Goal: Task Accomplishment & Management: Manage account settings

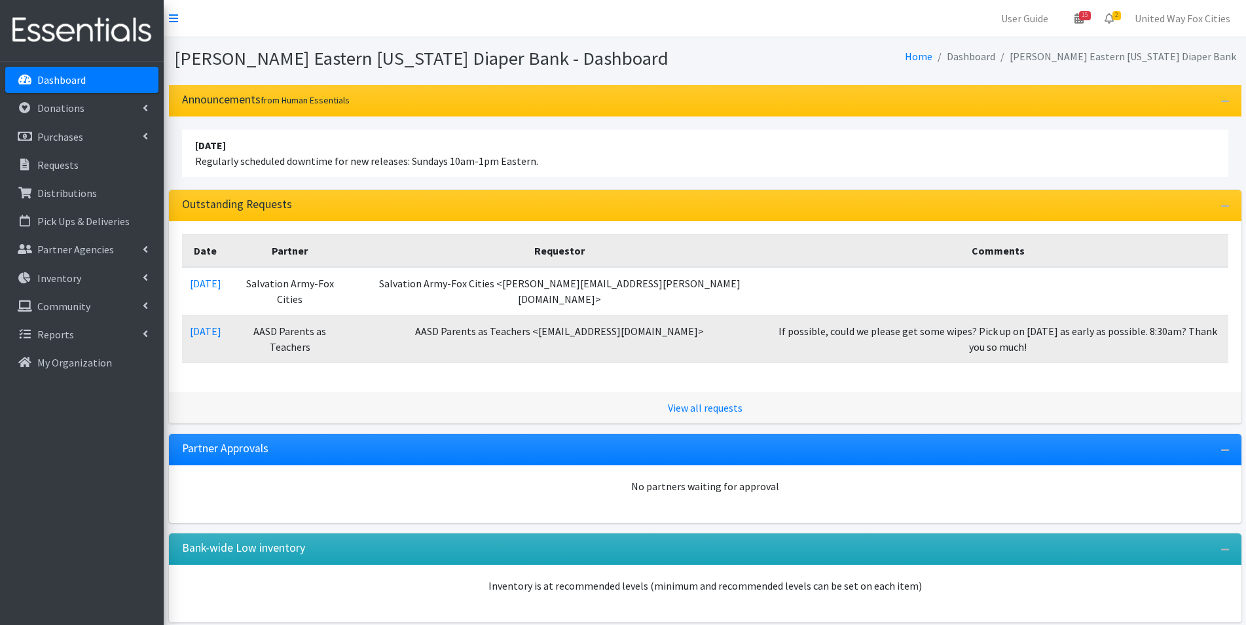
click at [58, 81] on p "Dashboard" at bounding box center [61, 79] width 48 height 13
click at [75, 166] on p "Requests" at bounding box center [57, 164] width 41 height 13
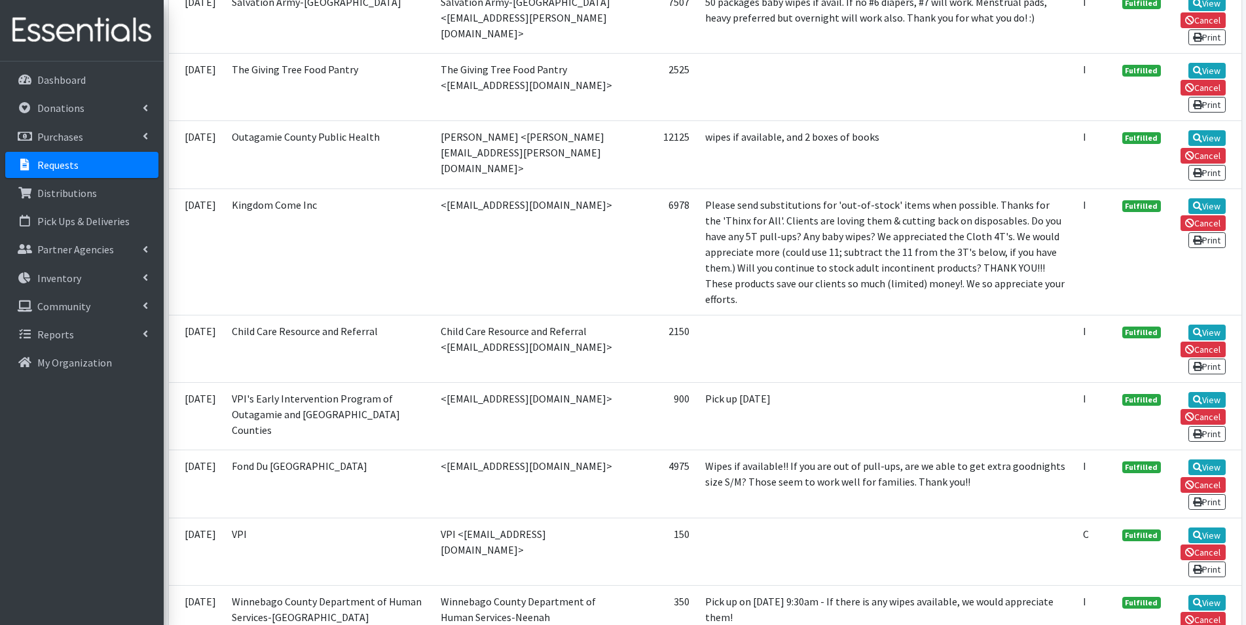
scroll to position [589, 0]
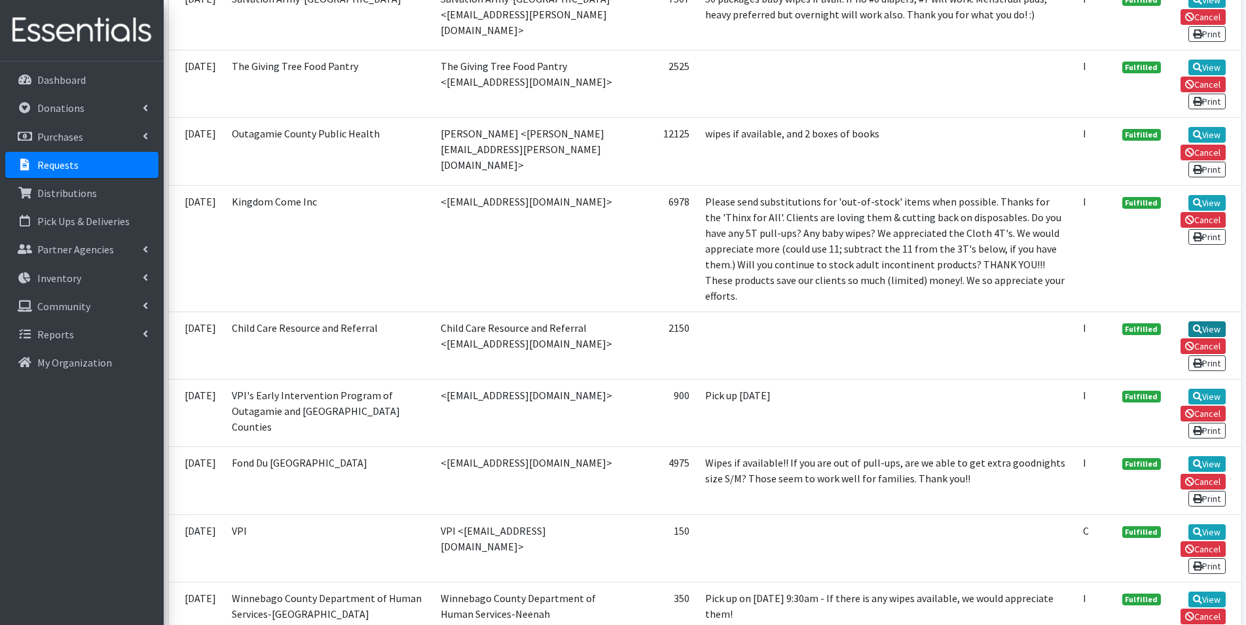
click at [1206, 329] on link "View" at bounding box center [1206, 329] width 37 height 16
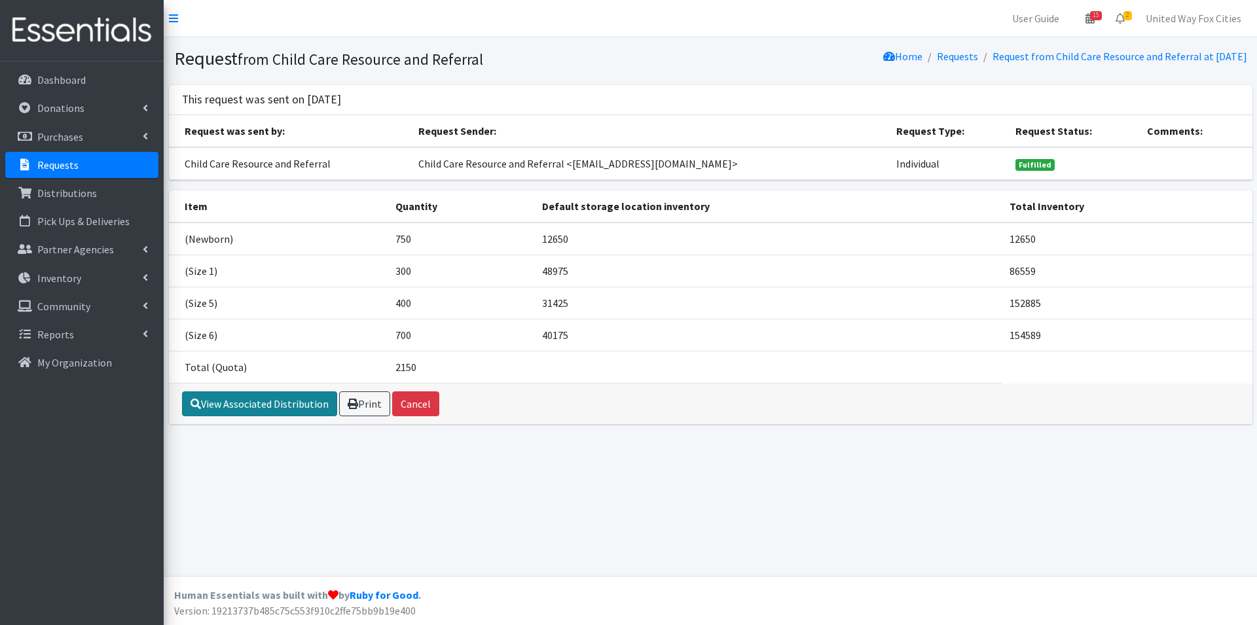
click at [269, 408] on link "View Associated Distribution" at bounding box center [259, 403] width 155 height 25
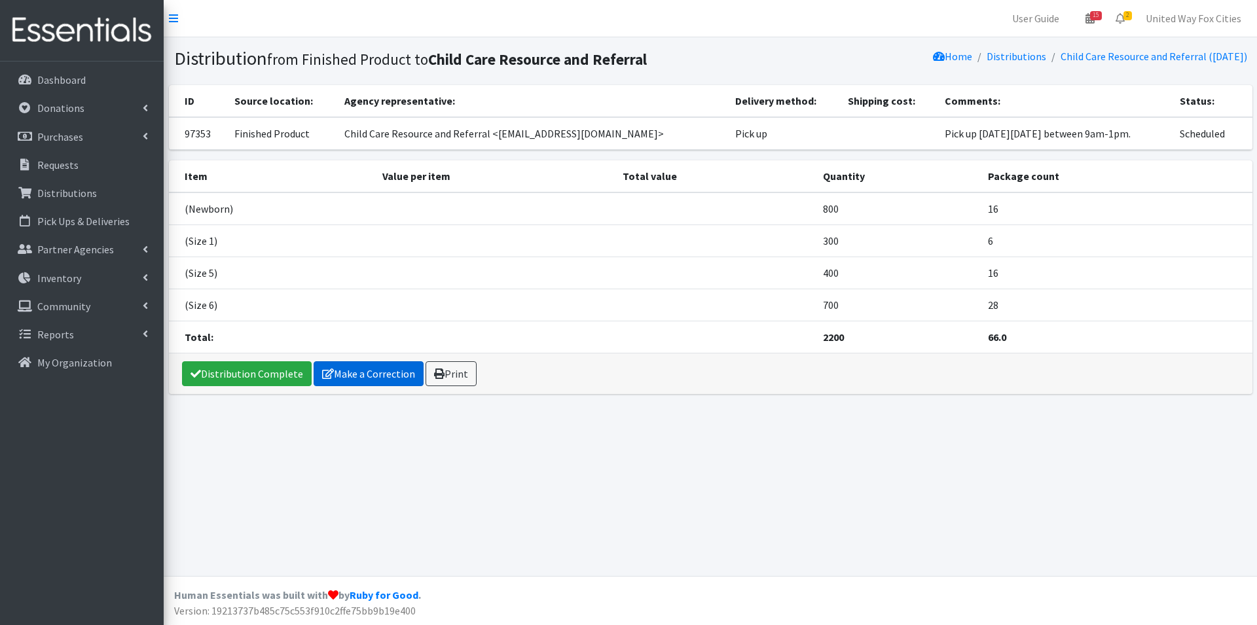
click at [362, 380] on link "Make a Correction" at bounding box center [369, 373] width 110 height 25
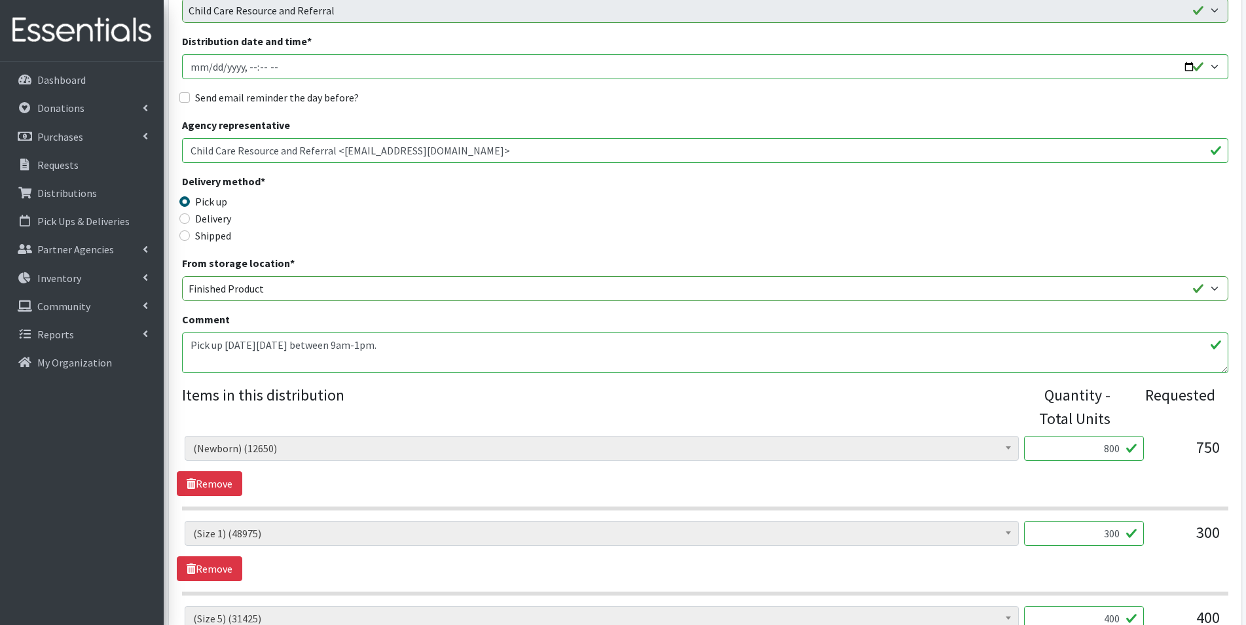
scroll to position [196, 0]
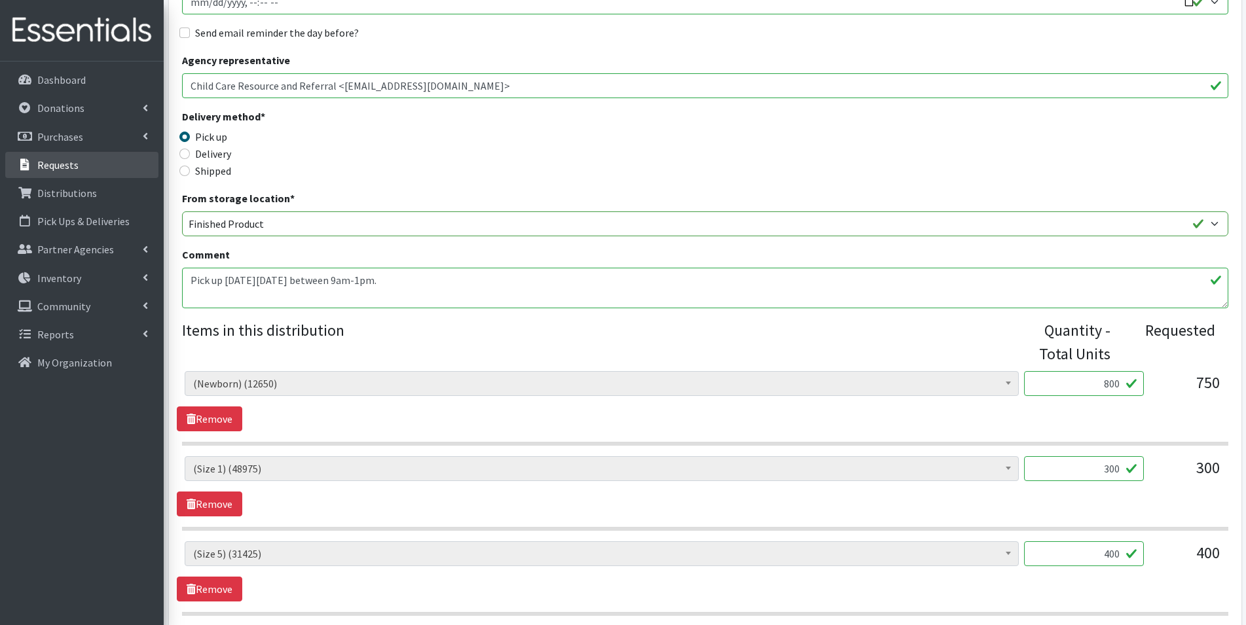
click at [67, 166] on p "Requests" at bounding box center [57, 164] width 41 height 13
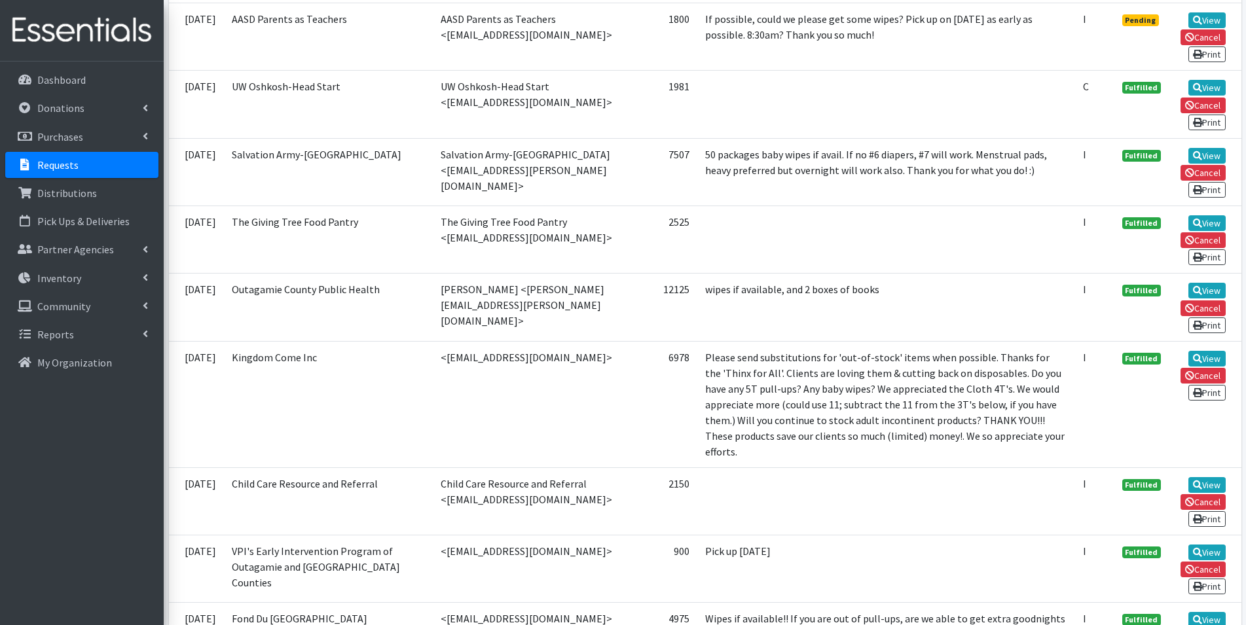
scroll to position [458, 0]
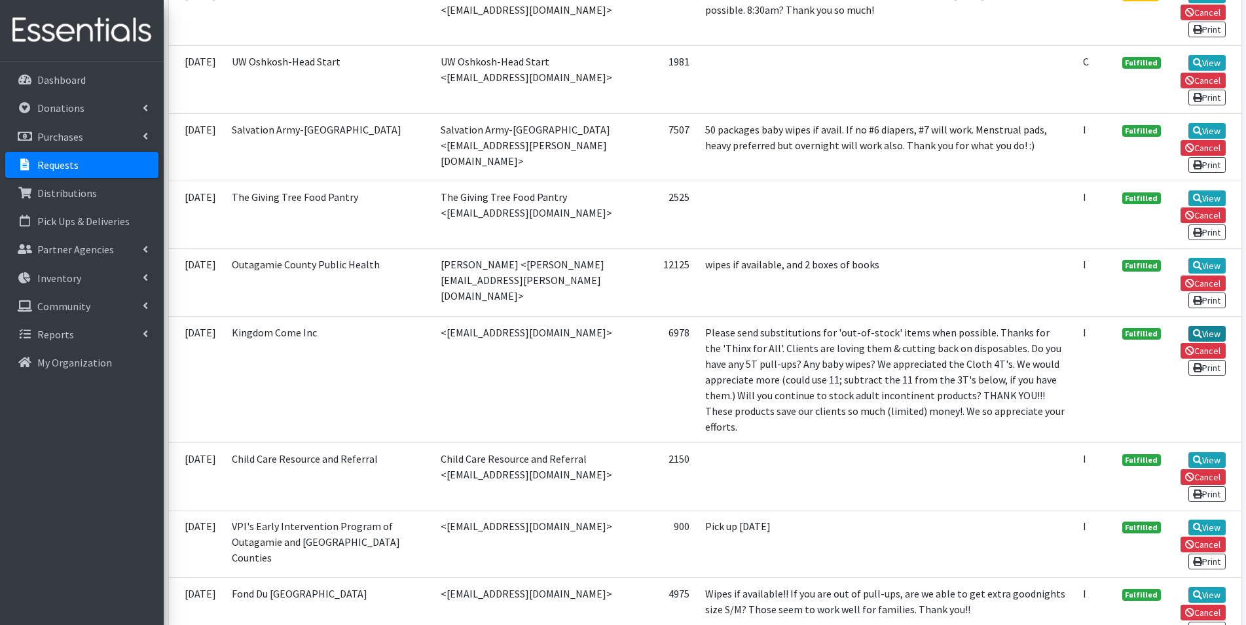
click at [1208, 331] on link "View" at bounding box center [1206, 334] width 37 height 16
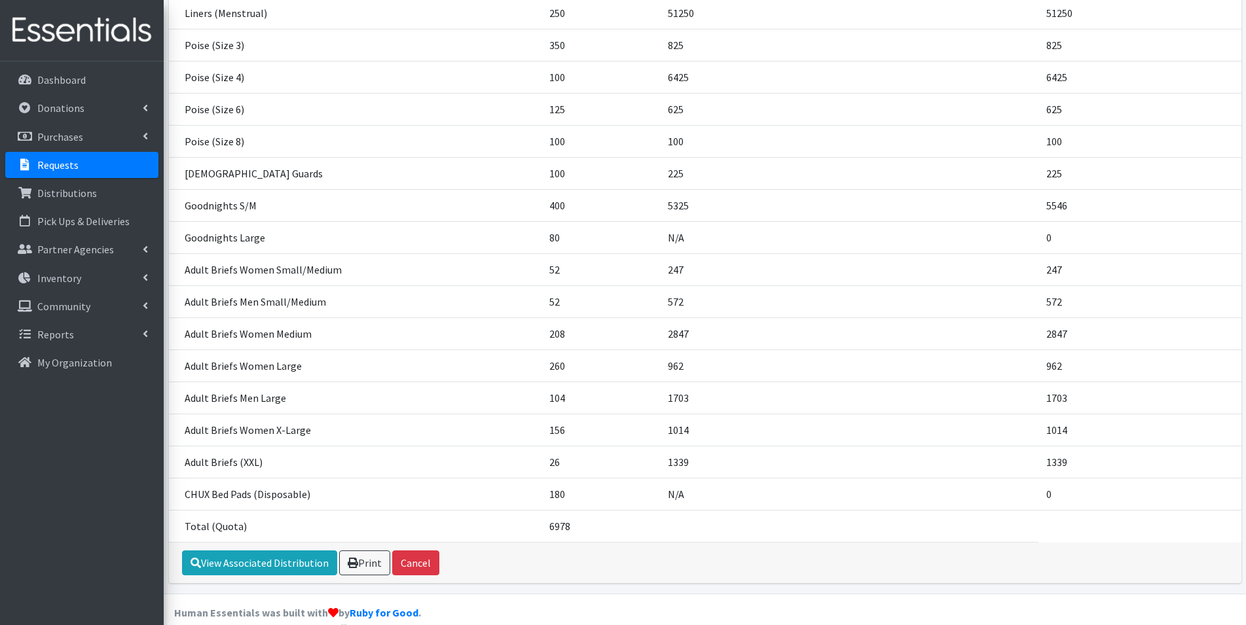
scroll to position [676, 0]
click at [270, 549] on link "View Associated Distribution" at bounding box center [259, 561] width 155 height 25
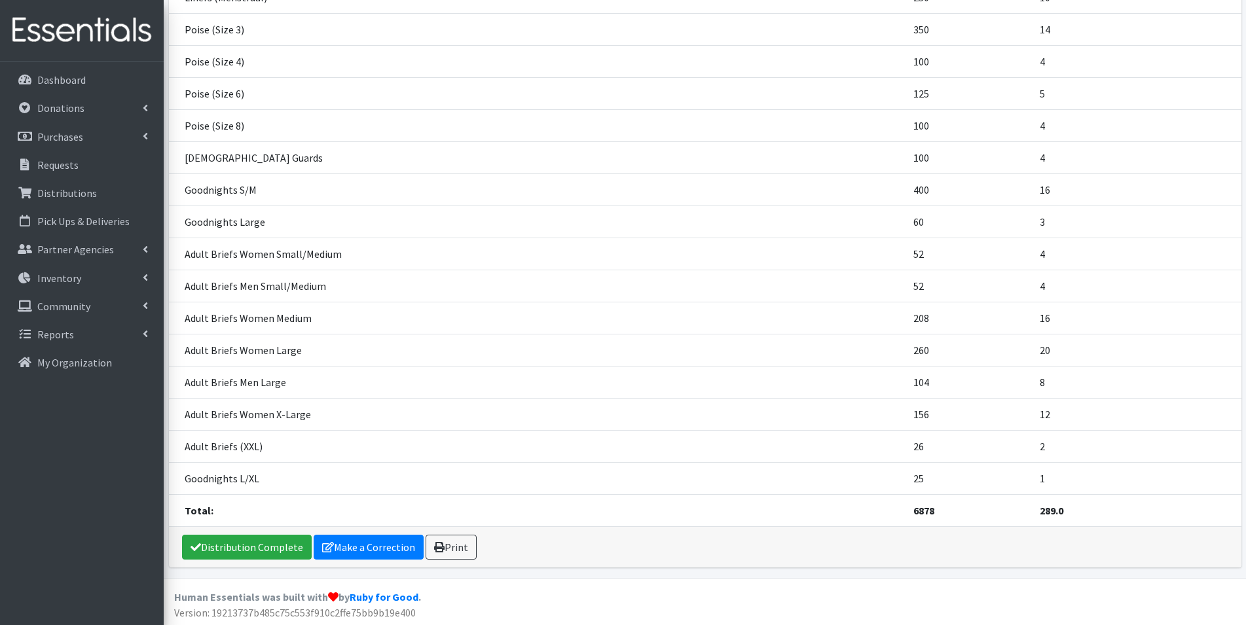
scroll to position [645, 0]
click at [374, 551] on link "Make a Correction" at bounding box center [369, 545] width 110 height 25
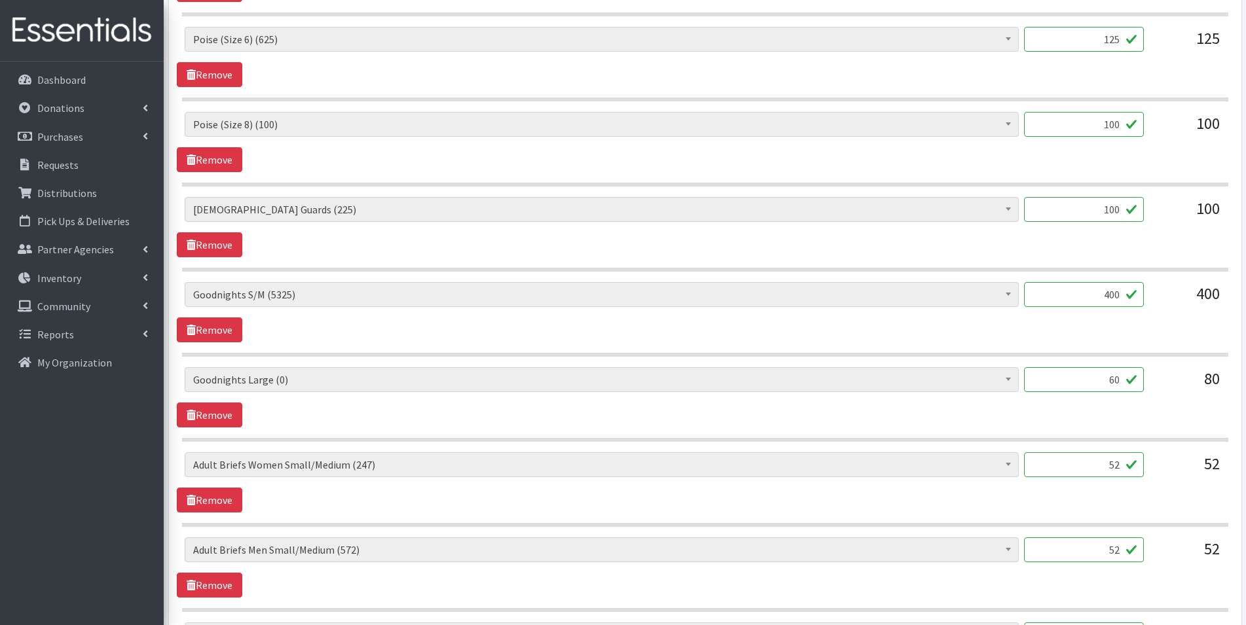
scroll to position [1833, 0]
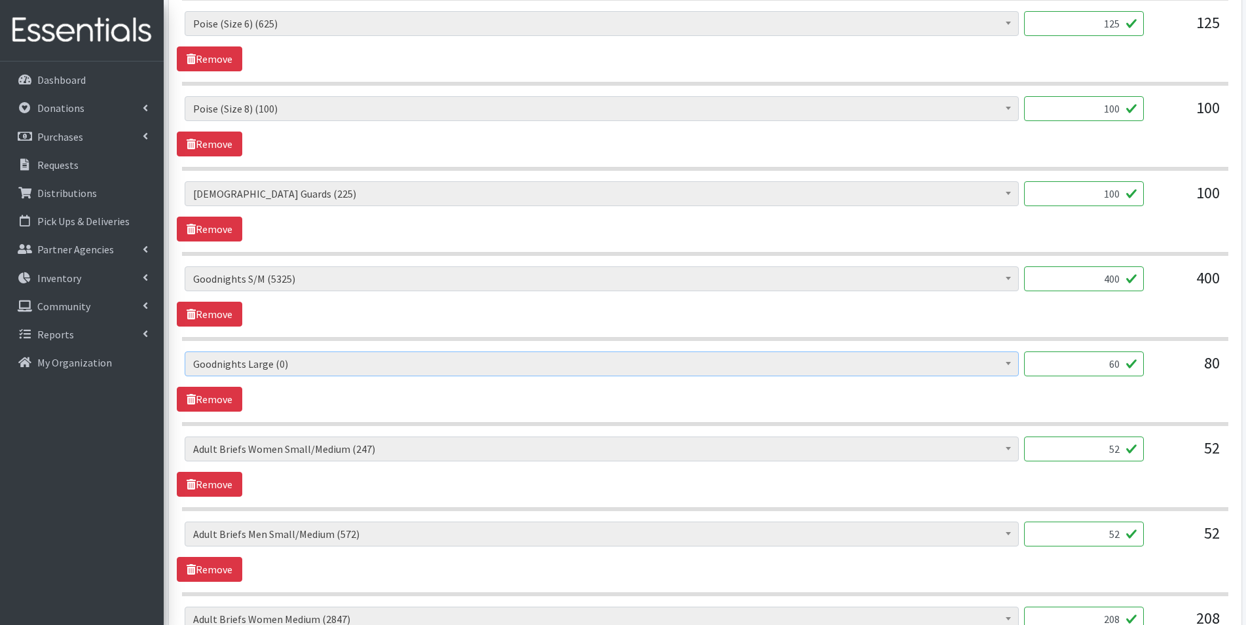
click at [1004, 365] on span at bounding box center [1008, 362] width 13 height 20
click at [1009, 362] on b at bounding box center [1007, 363] width 5 height 3
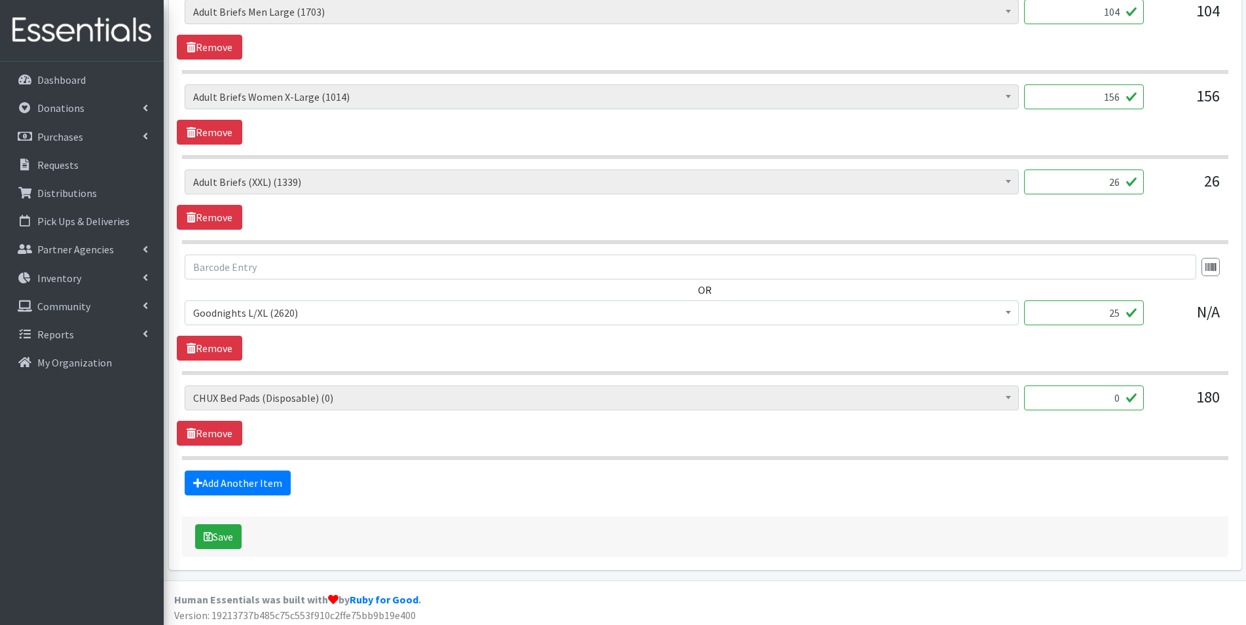
scroll to position [2615, 0]
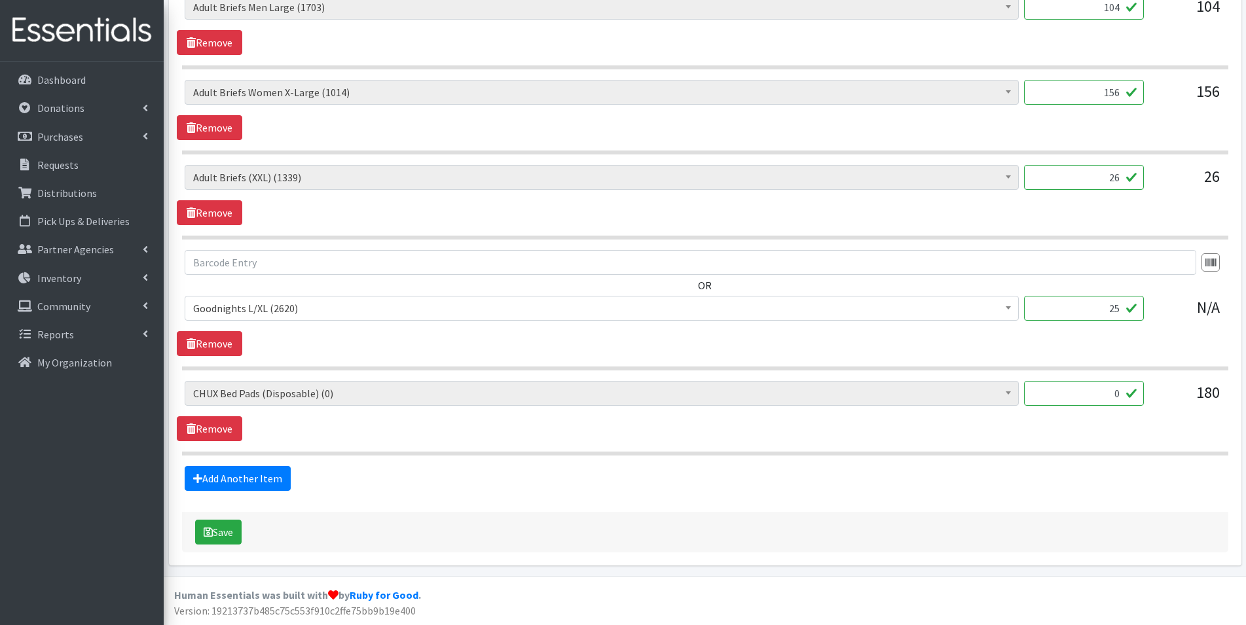
click at [1122, 312] on input "25" at bounding box center [1084, 308] width 120 height 25
type input "2"
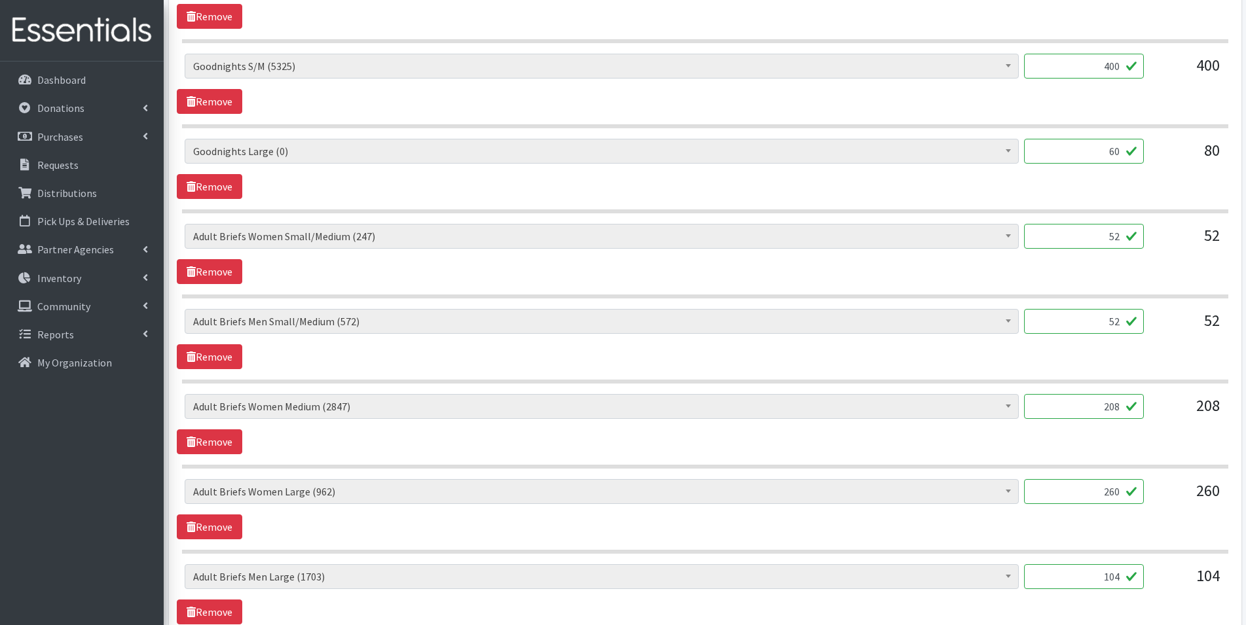
scroll to position [2026, 0]
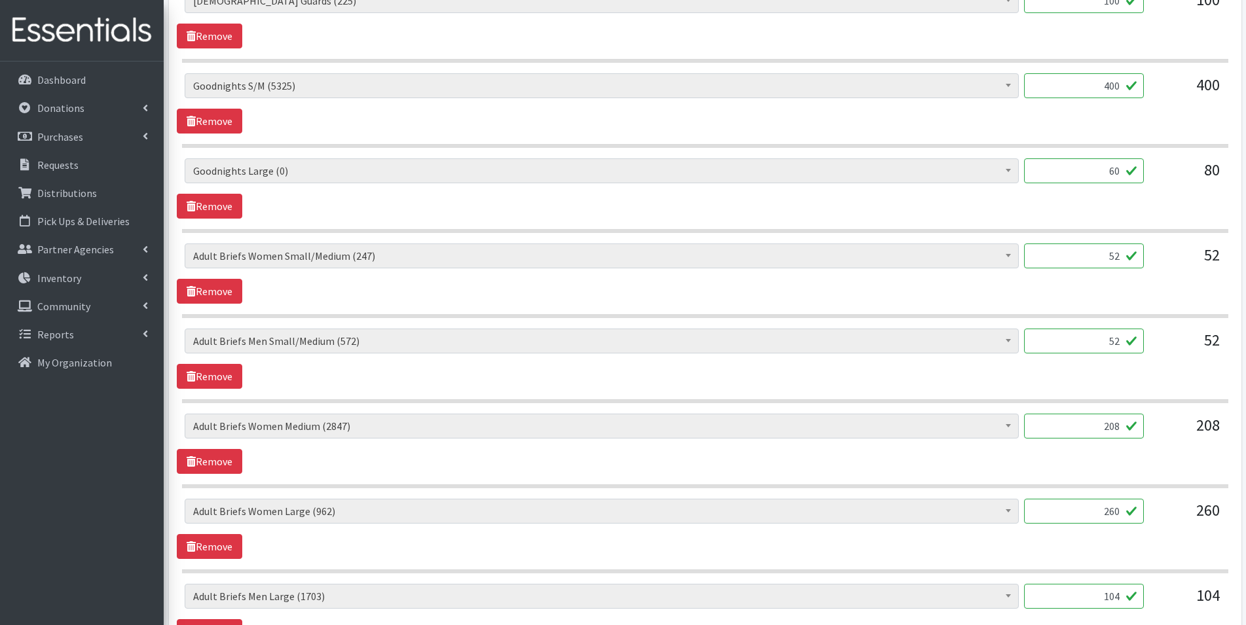
type input "80"
click at [1123, 169] on input "60" at bounding box center [1084, 170] width 120 height 25
type input "6"
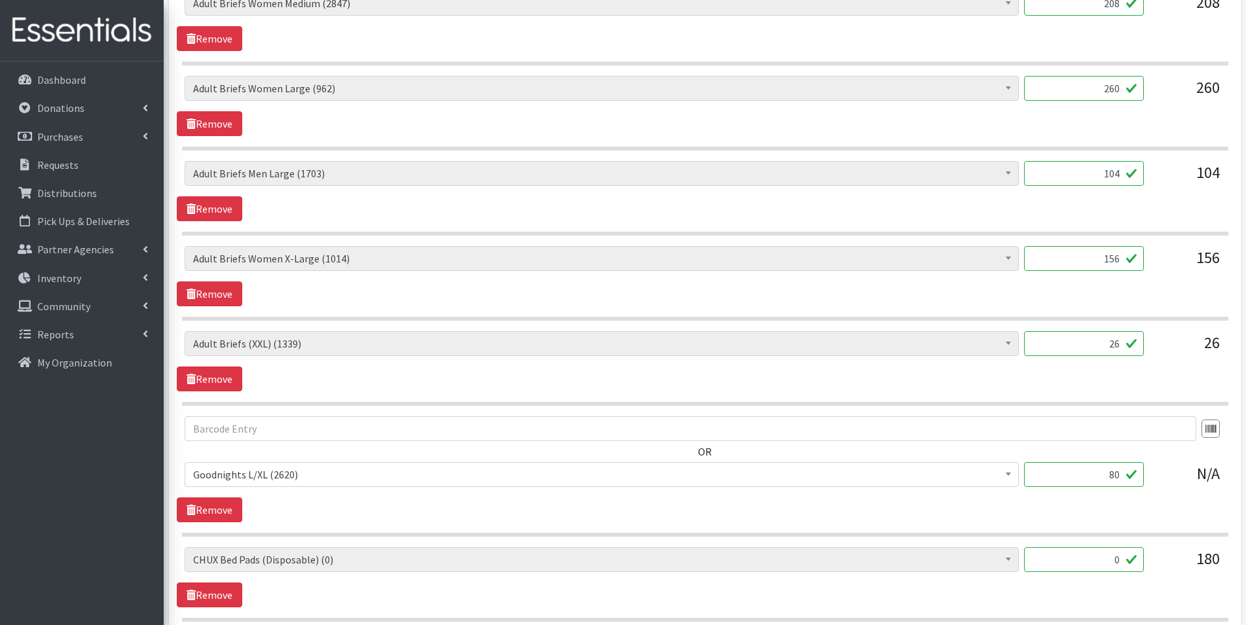
scroll to position [2550, 0]
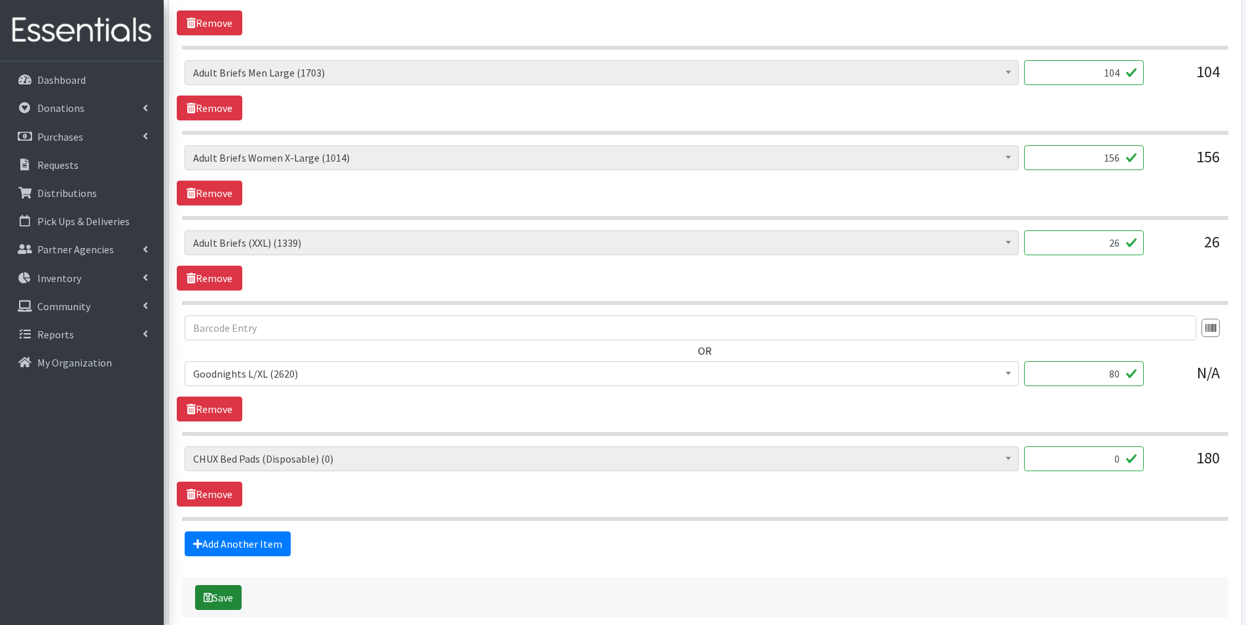
click at [230, 604] on button "Save" at bounding box center [218, 597] width 46 height 25
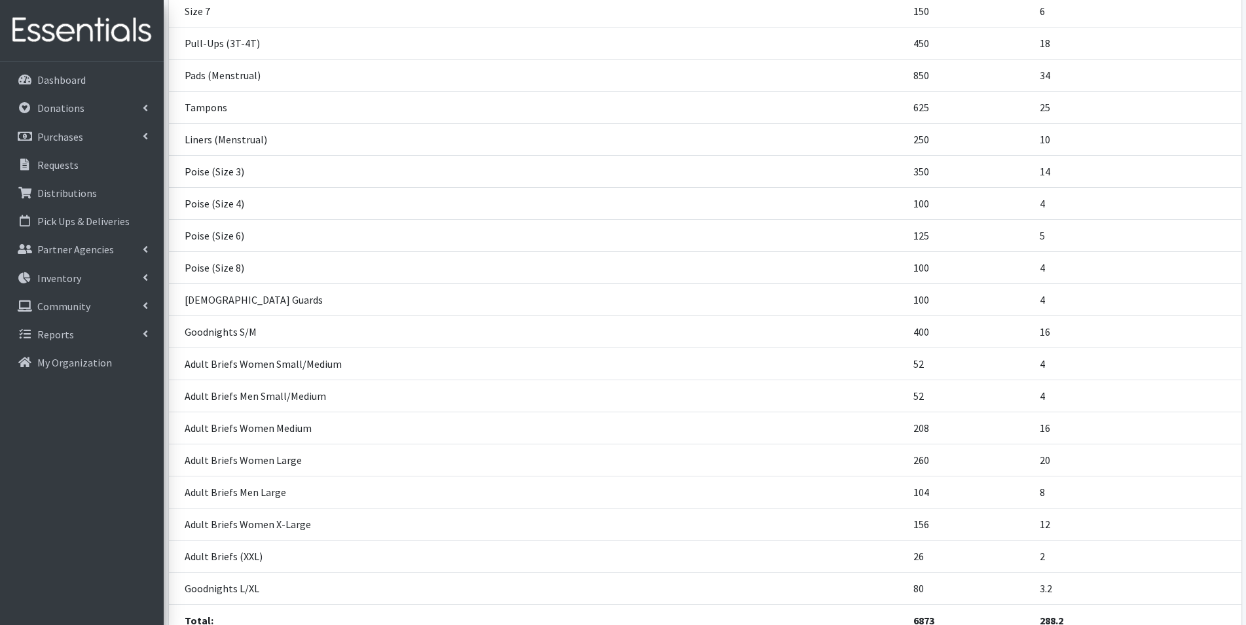
scroll to position [524, 0]
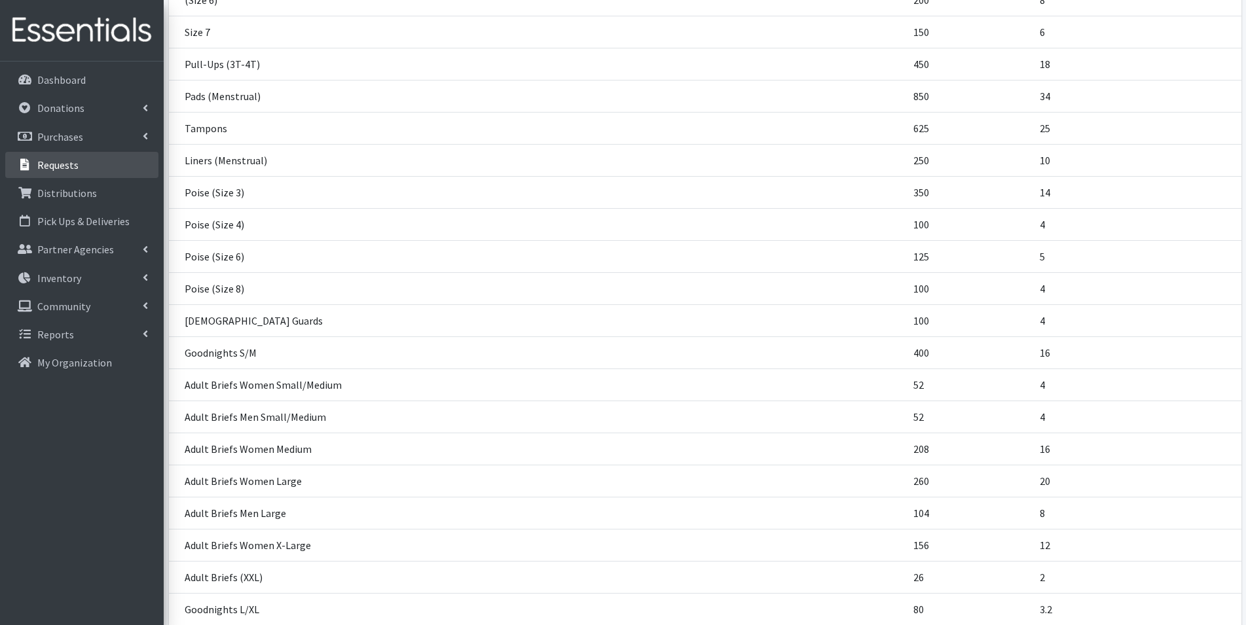
click at [60, 166] on p "Requests" at bounding box center [57, 164] width 41 height 13
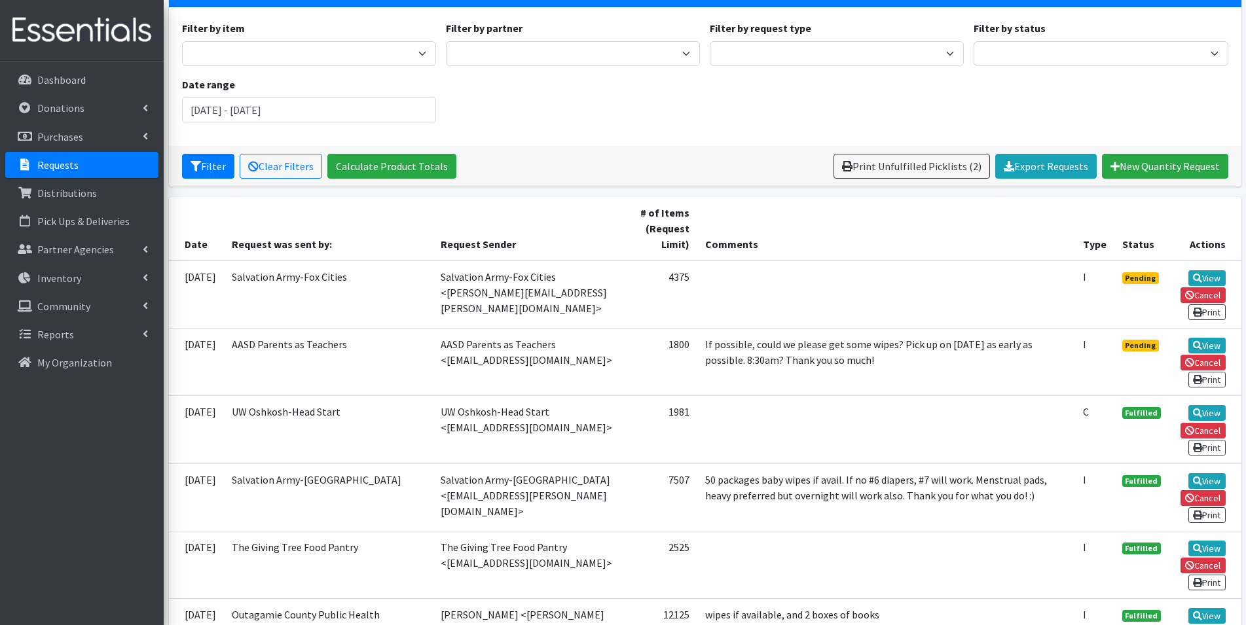
scroll to position [196, 0]
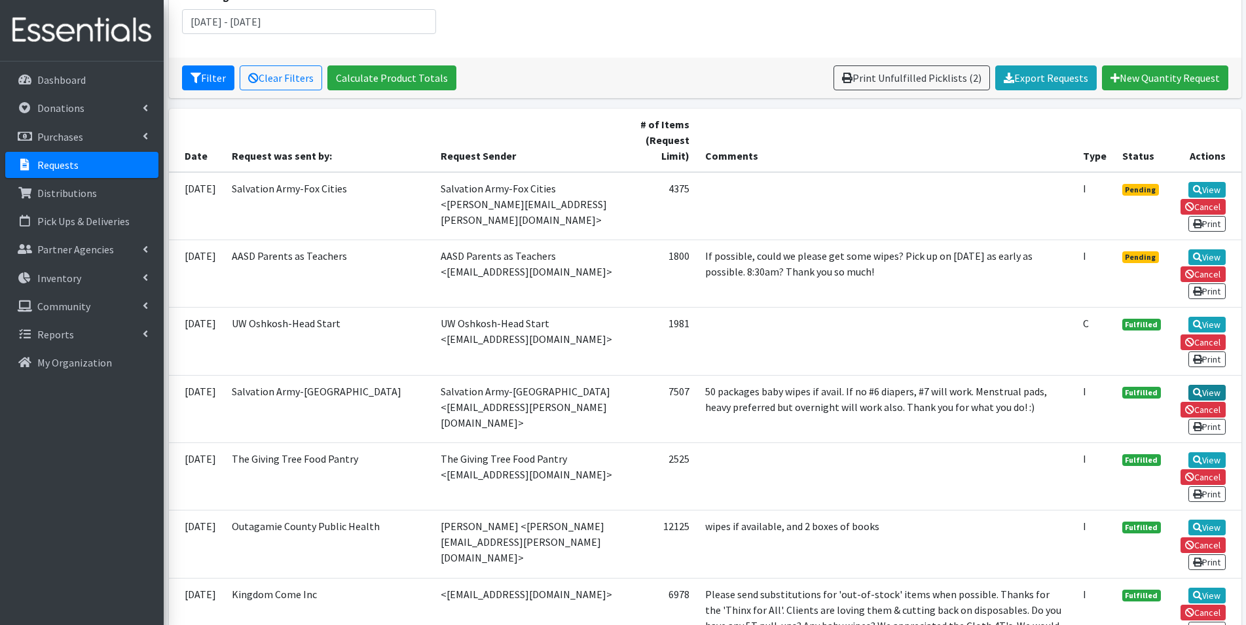
click at [1207, 395] on link "View" at bounding box center [1206, 393] width 37 height 16
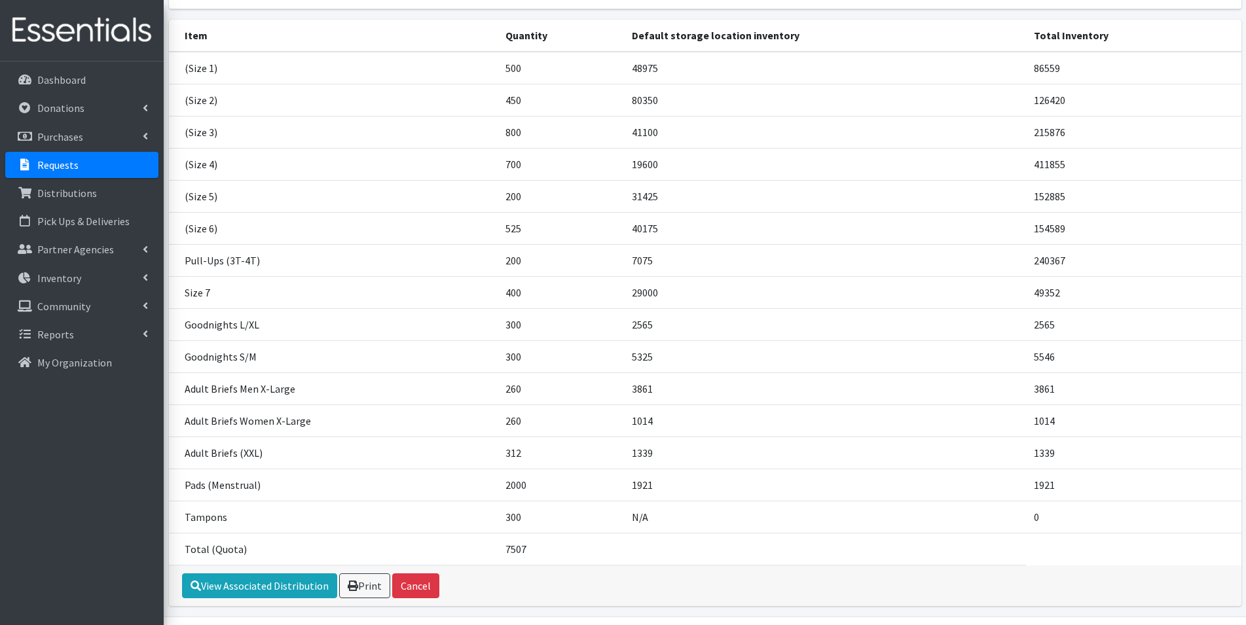
scroll to position [243, 0]
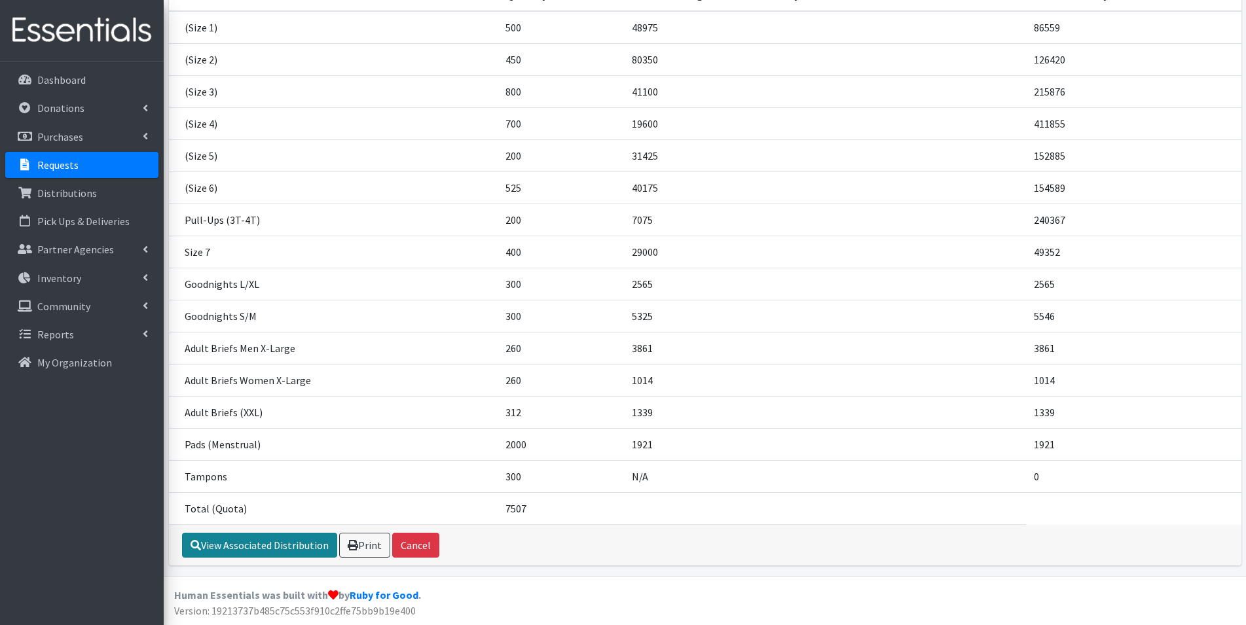
click at [258, 544] on link "View Associated Distribution" at bounding box center [259, 545] width 155 height 25
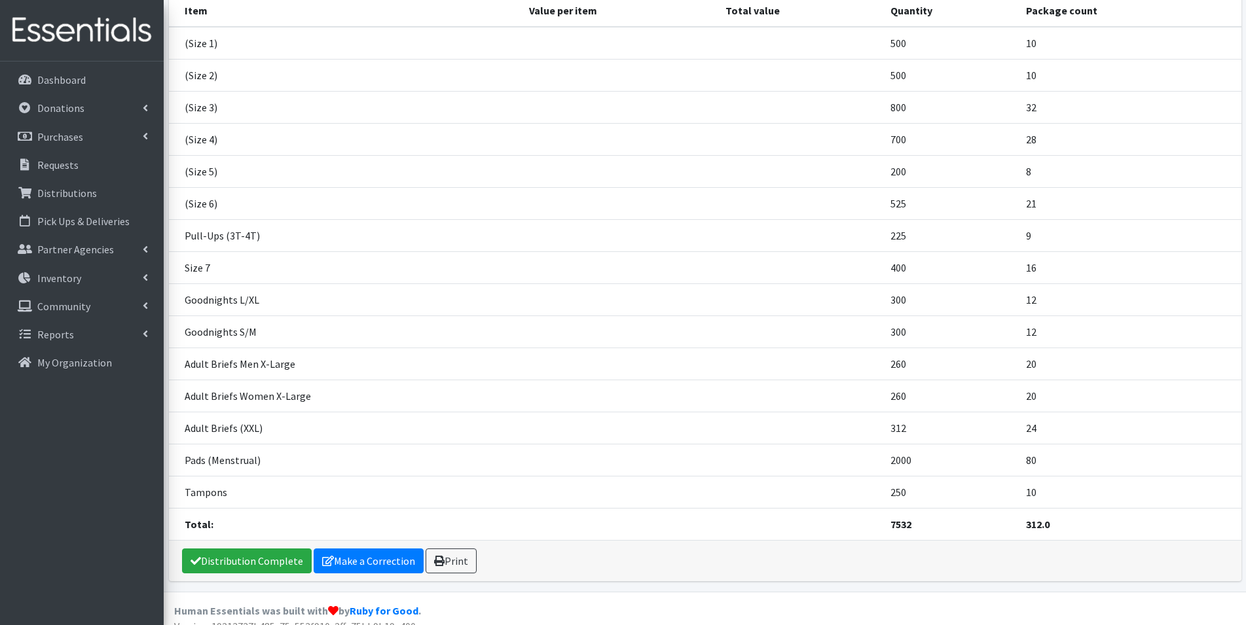
scroll to position [213, 0]
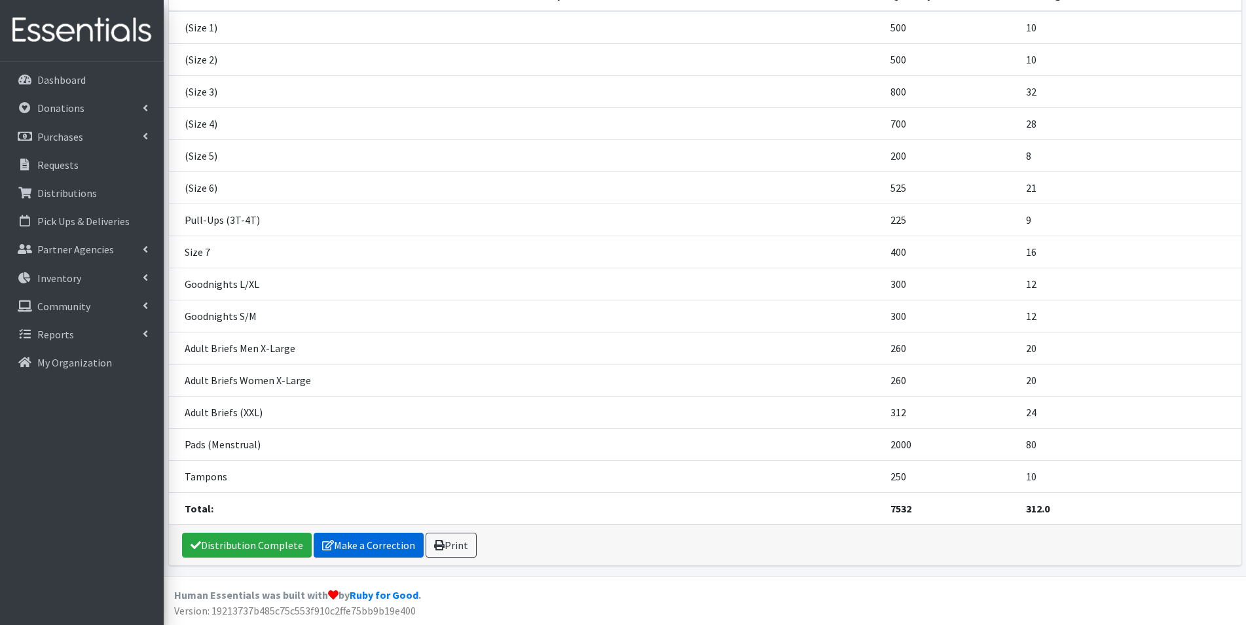
click at [376, 549] on link "Make a Correction" at bounding box center [369, 545] width 110 height 25
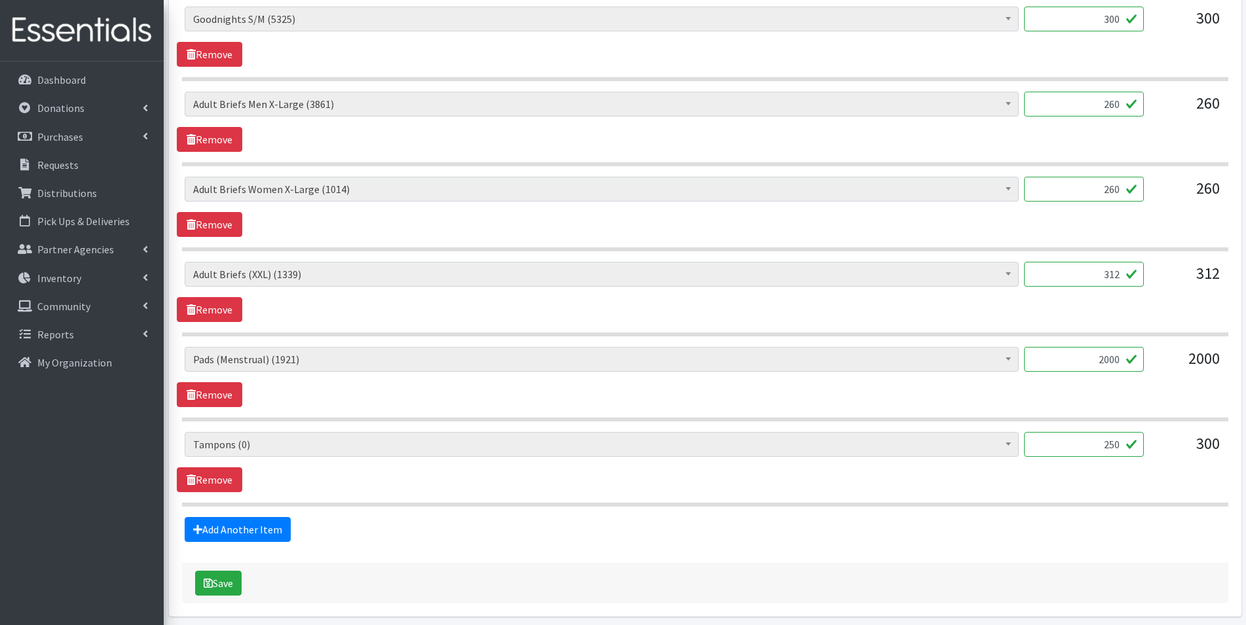
scroll to position [1375, 0]
